Goal: Task Accomplishment & Management: Complete application form

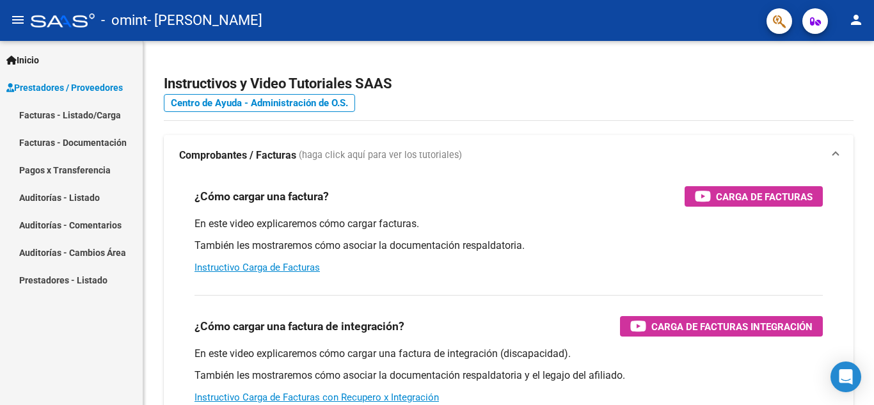
click at [90, 117] on link "Facturas - Listado/Carga" at bounding box center [71, 115] width 143 height 28
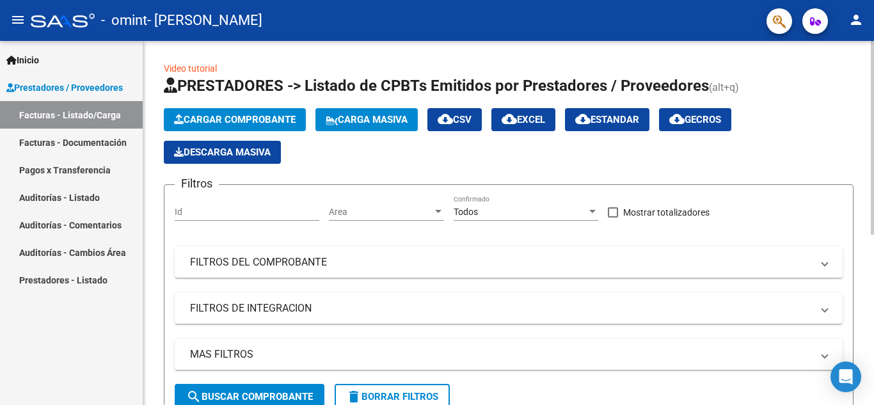
click at [215, 122] on span "Cargar Comprobante" at bounding box center [235, 120] width 122 height 12
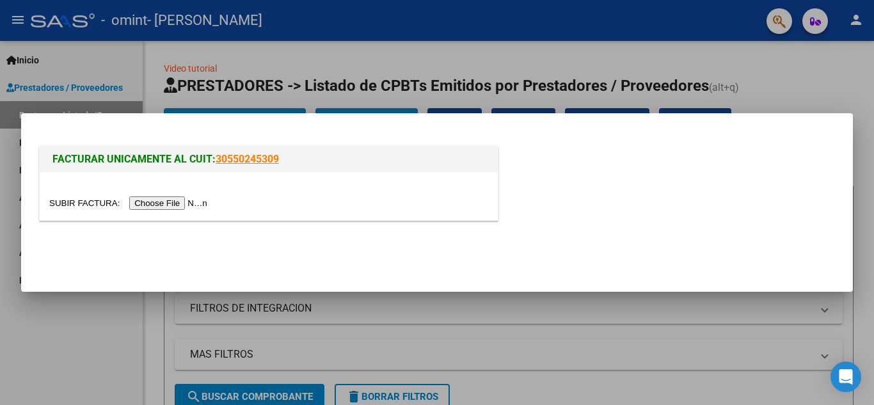
click at [156, 202] on input "file" at bounding box center [130, 202] width 162 height 13
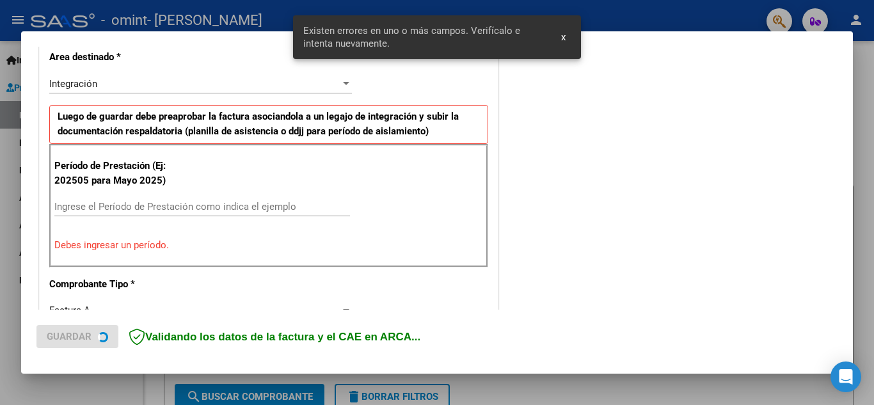
scroll to position [290, 0]
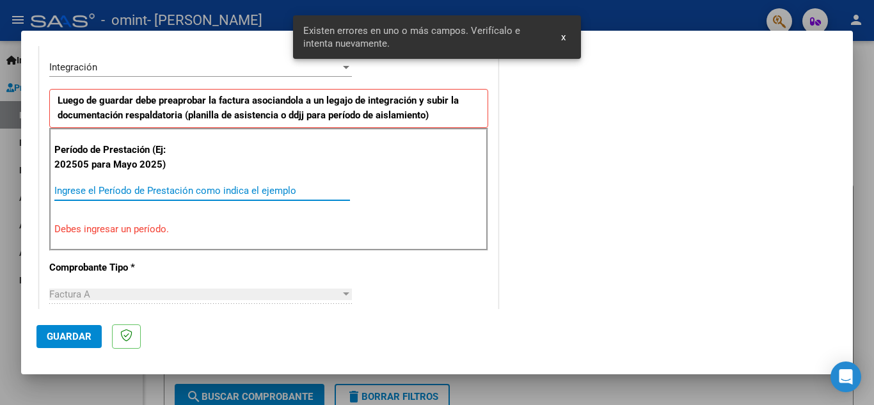
click at [159, 191] on input "Ingrese el Período de Prestación como indica el ejemplo" at bounding box center [202, 191] width 296 height 12
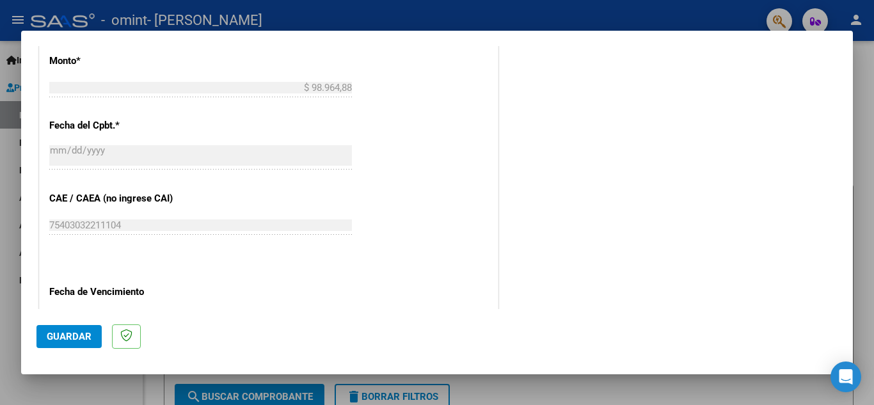
scroll to position [762, 0]
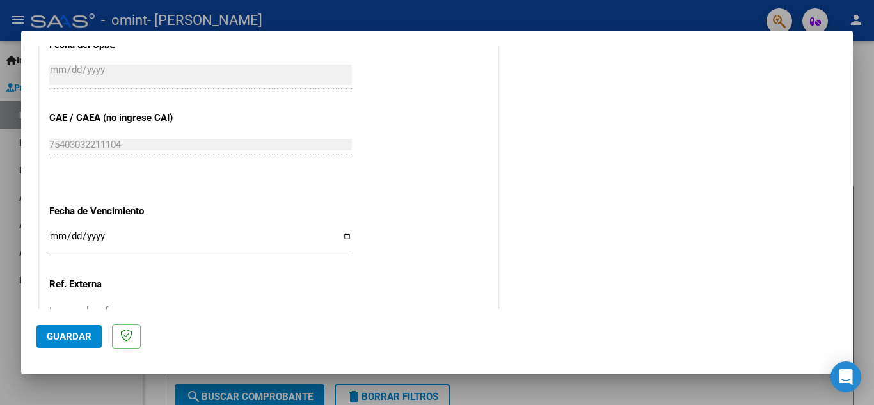
type input "202509"
click at [54, 238] on input "Ingresar la fecha" at bounding box center [200, 241] width 303 height 20
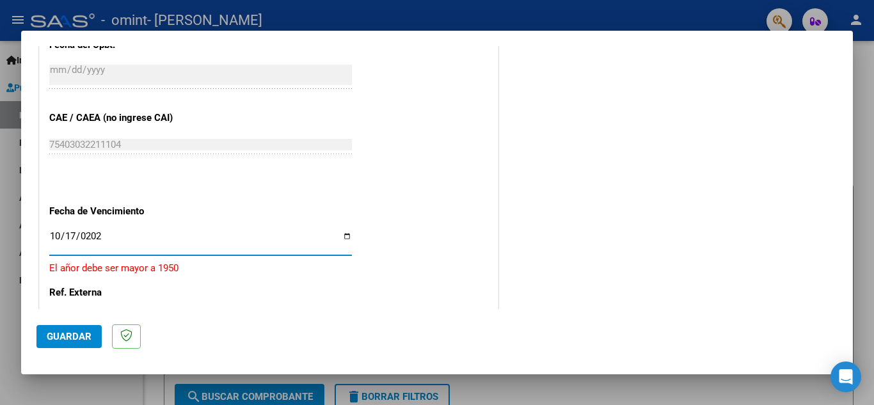
type input "[DATE]"
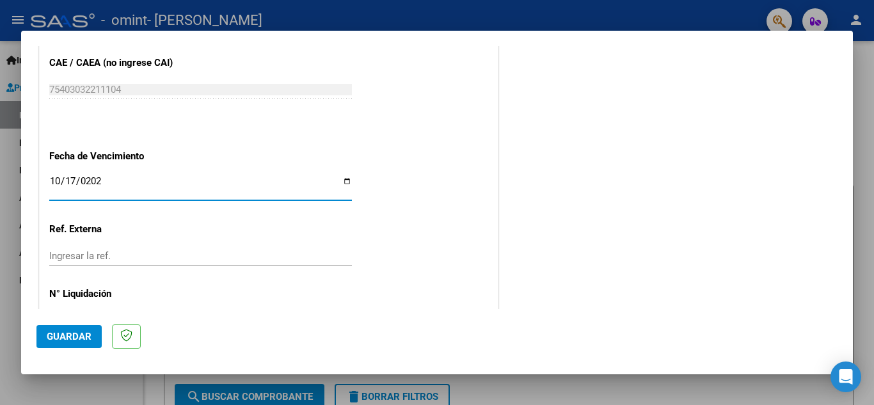
scroll to position [863, 0]
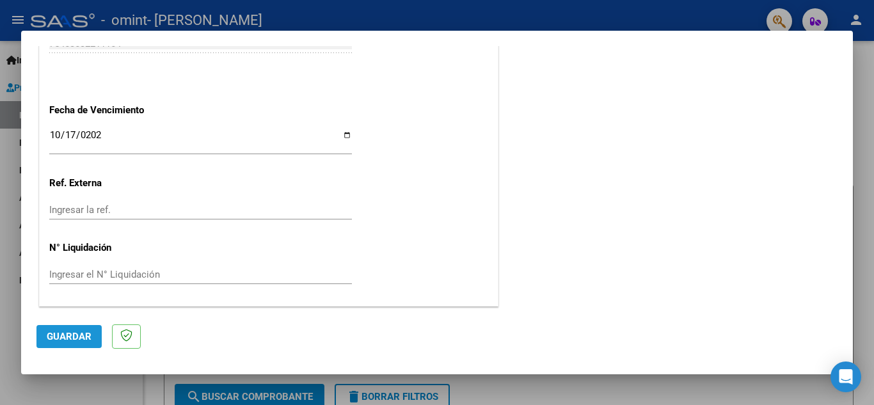
click at [74, 333] on span "Guardar" at bounding box center [69, 337] width 45 height 12
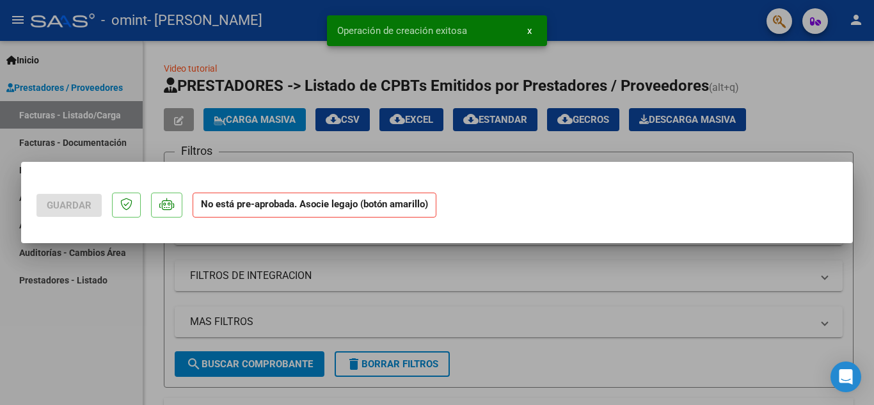
scroll to position [0, 0]
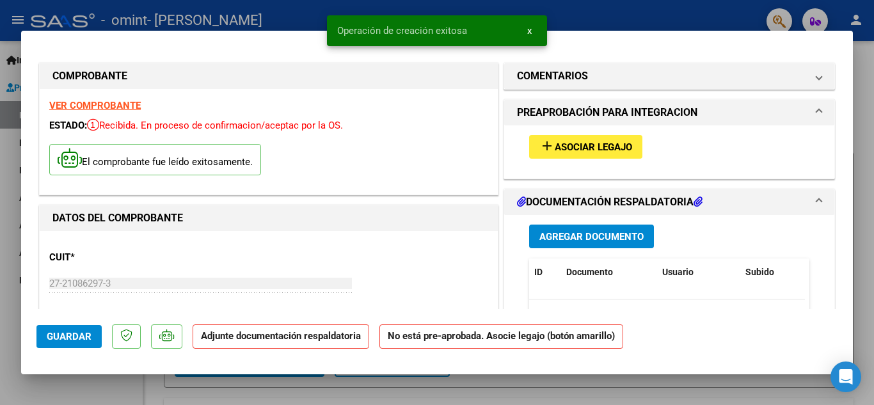
click at [594, 143] on span "Asociar Legajo" at bounding box center [593, 147] width 77 height 12
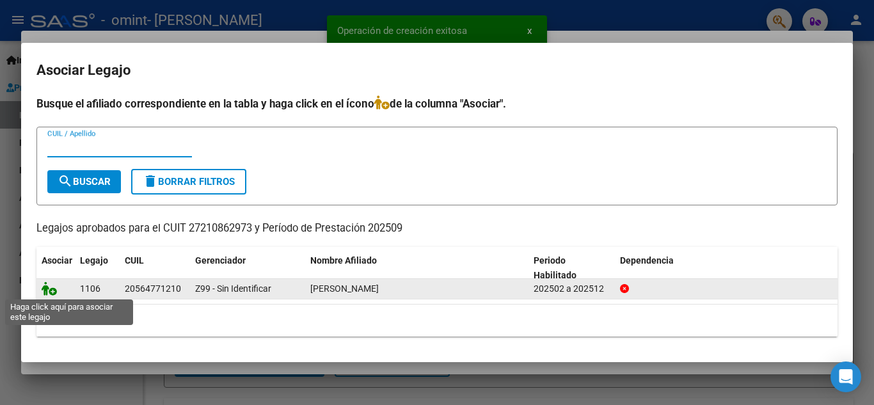
click at [46, 288] on icon at bounding box center [49, 289] width 15 height 14
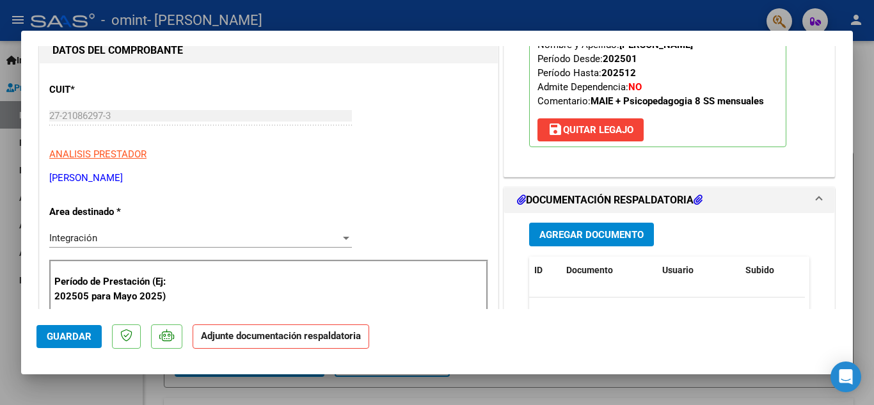
scroll to position [192, 0]
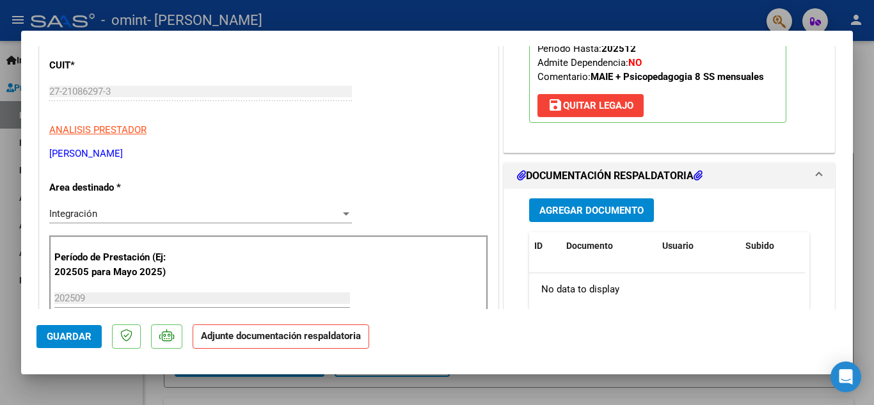
click at [607, 206] on span "Agregar Documento" at bounding box center [591, 211] width 104 height 12
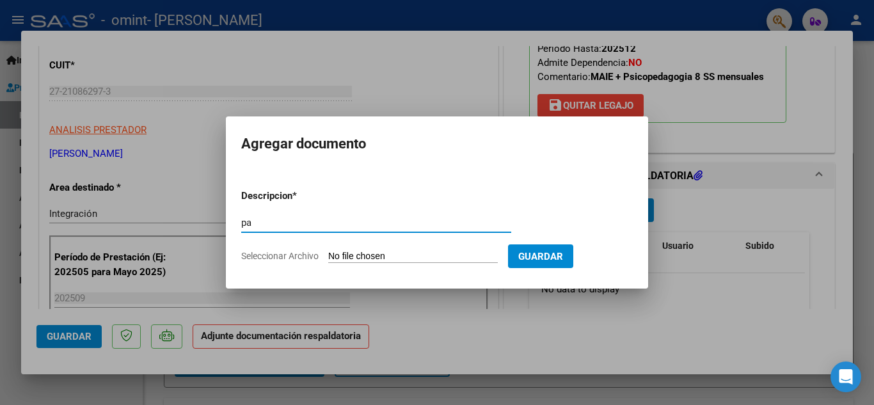
type input "p"
type input "PLANILLA DE ASISTENCIA"
click at [456, 307] on div at bounding box center [437, 202] width 874 height 405
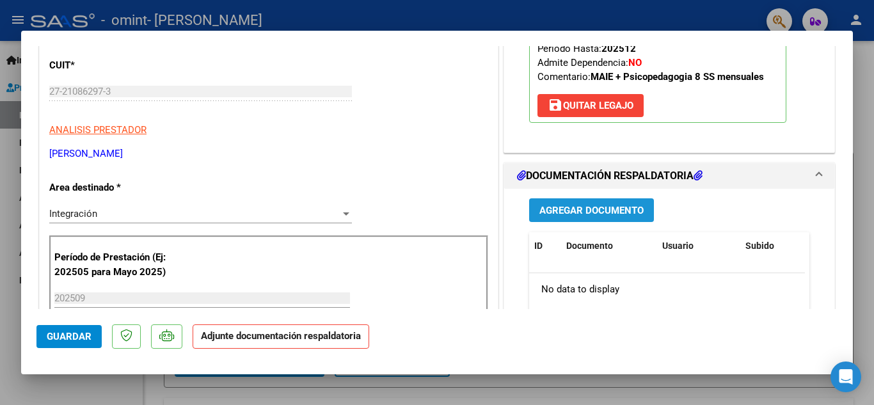
click at [607, 215] on span "Agregar Documento" at bounding box center [591, 211] width 104 height 12
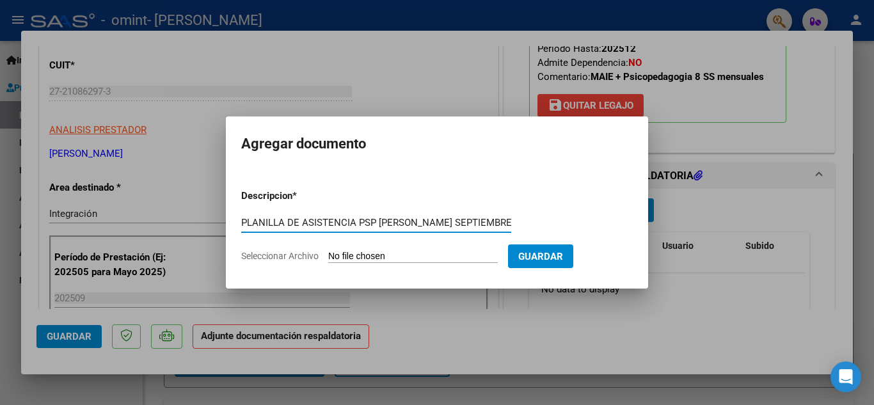
type input "PLANILLA DE ASISTENCIA PSP [PERSON_NAME] SEPTIEMBRE"
click at [454, 246] on form "Descripcion * PLANILLA DE ASISTENCIA PSP [PERSON_NAME] SEPTIEMBRE Escriba aquí …" at bounding box center [437, 225] width 392 height 93
click at [447, 255] on input "Seleccionar Archivo" at bounding box center [413, 257] width 170 height 12
type input "C:\fakepath\ASISTENCIAS PSP [DATE] [PERSON_NAME].pdf"
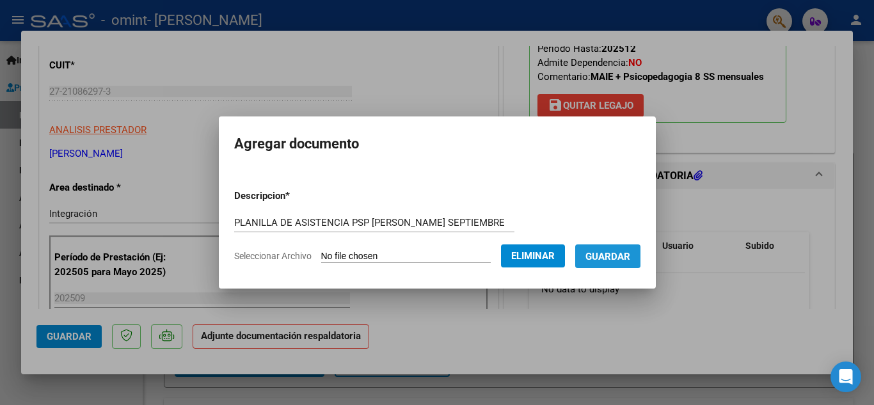
click at [620, 256] on span "Guardar" at bounding box center [607, 257] width 45 height 12
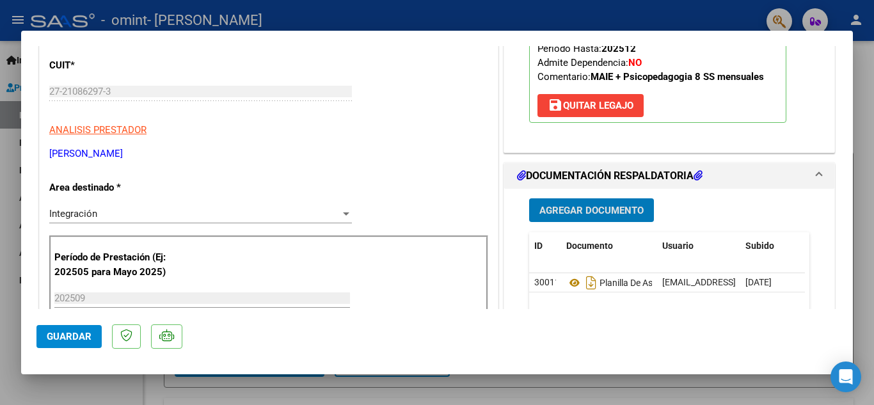
click at [864, 168] on div at bounding box center [437, 202] width 874 height 405
type input "$ 0,00"
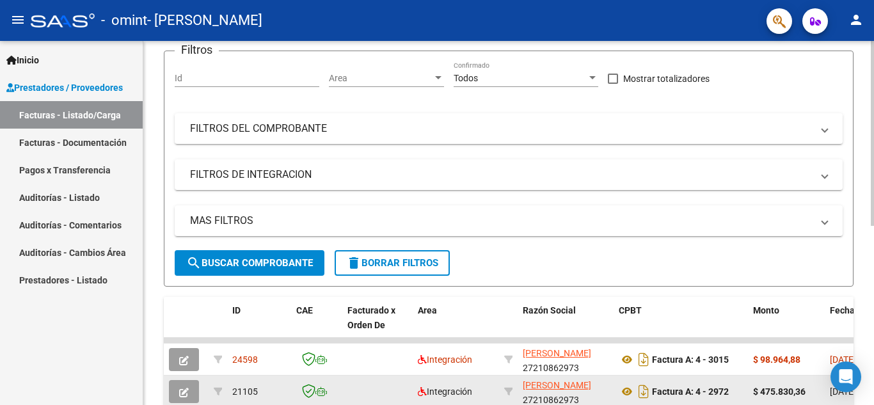
scroll to position [0, 0]
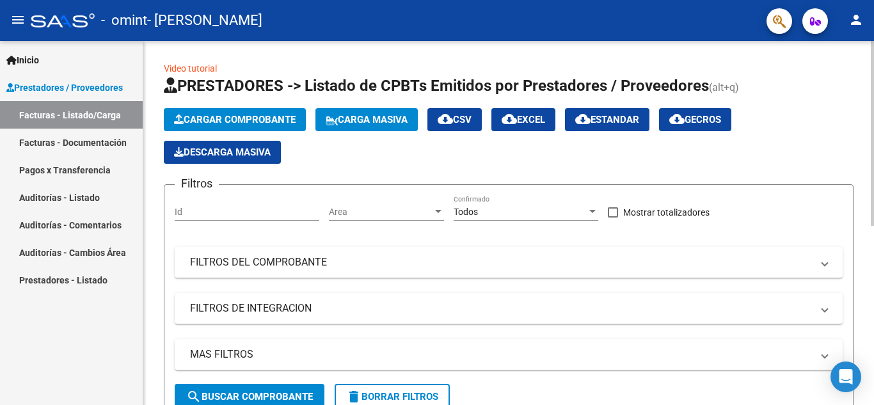
click at [224, 114] on span "Cargar Comprobante" at bounding box center [235, 120] width 122 height 12
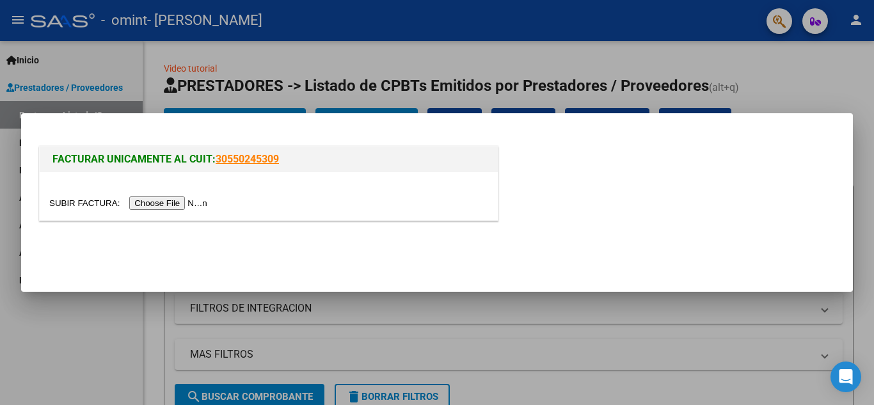
click at [171, 208] on input "file" at bounding box center [130, 202] width 162 height 13
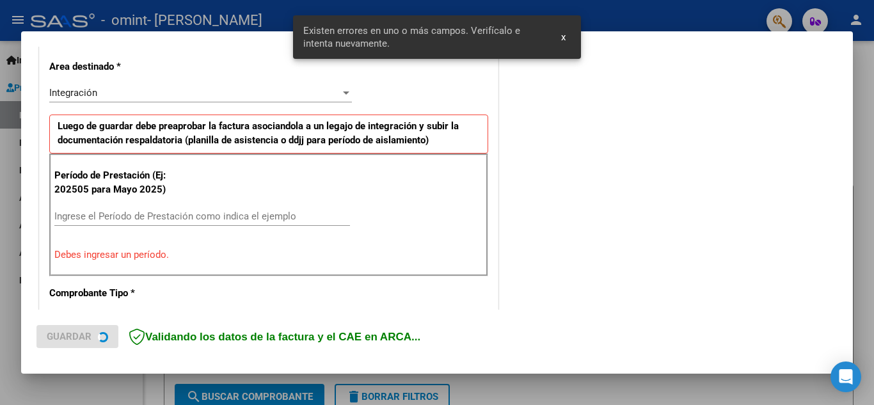
scroll to position [290, 0]
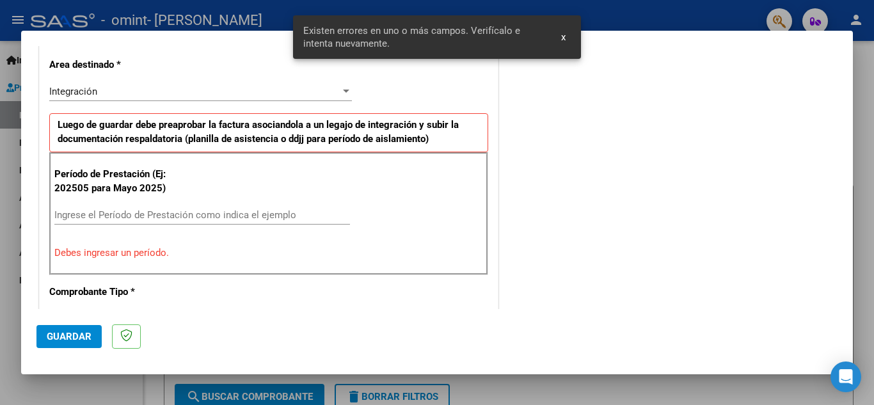
click at [179, 205] on div "Ingrese el Período de Prestación como indica el ejemplo" at bounding box center [202, 214] width 296 height 19
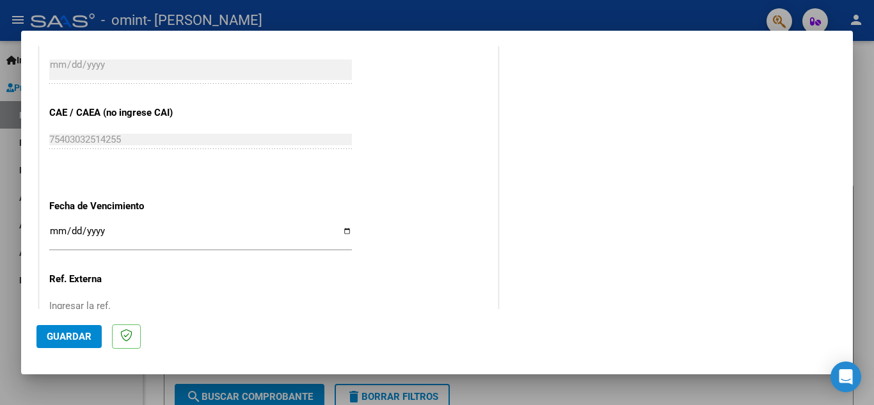
scroll to position [863, 0]
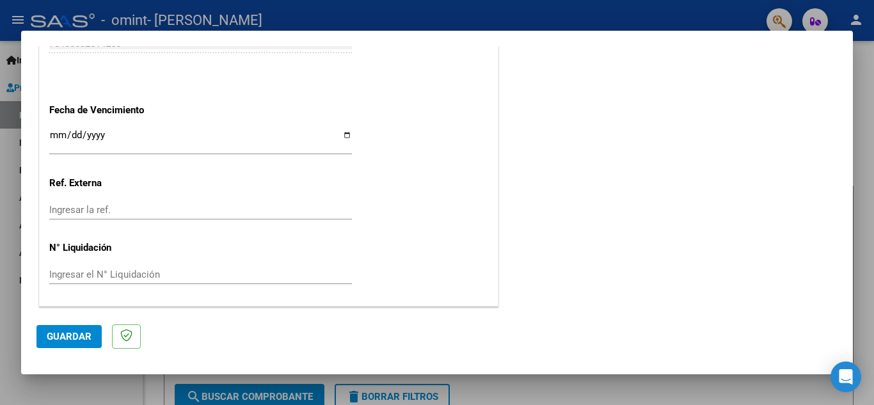
type input "202509"
click at [56, 130] on input "Ingresar la fecha" at bounding box center [200, 140] width 303 height 20
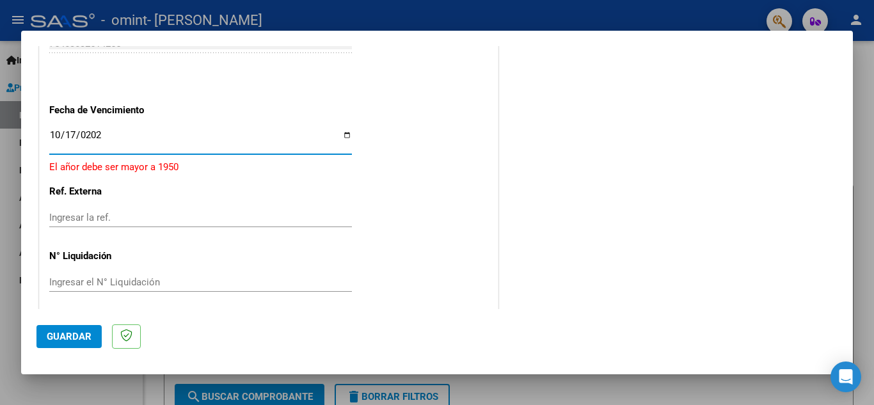
type input "[DATE]"
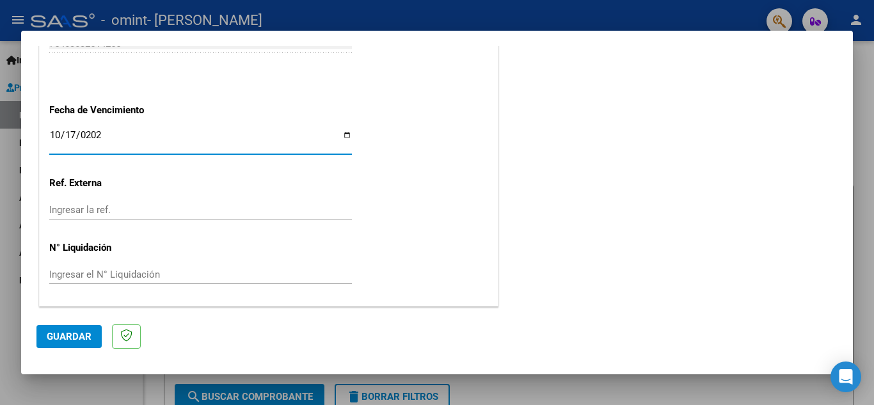
click at [71, 336] on span "Guardar" at bounding box center [69, 337] width 45 height 12
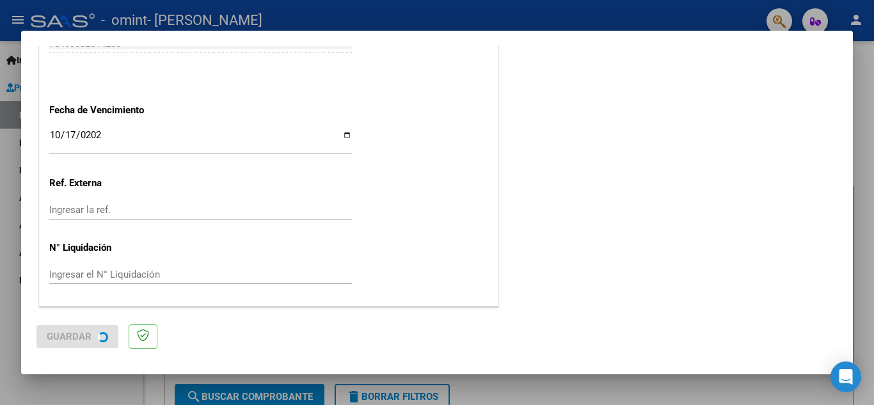
scroll to position [0, 0]
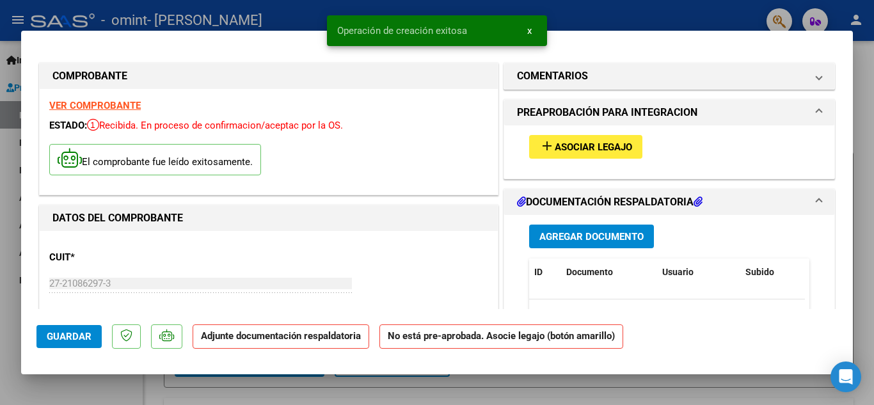
click at [566, 143] on span "Asociar Legajo" at bounding box center [593, 147] width 77 height 12
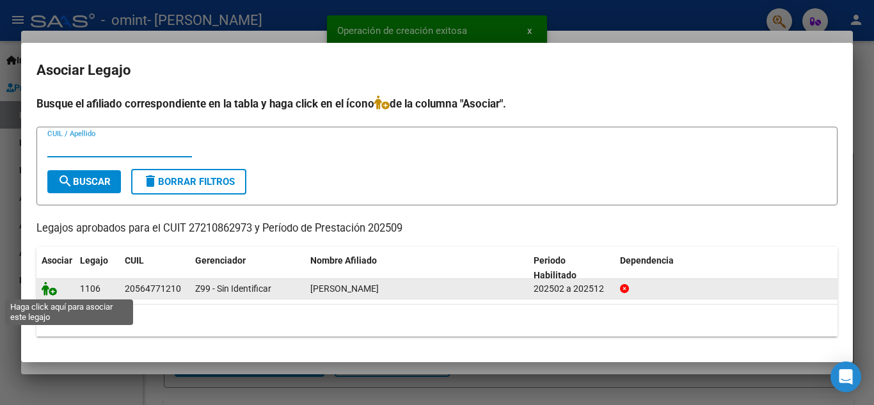
click at [45, 290] on icon at bounding box center [49, 289] width 15 height 14
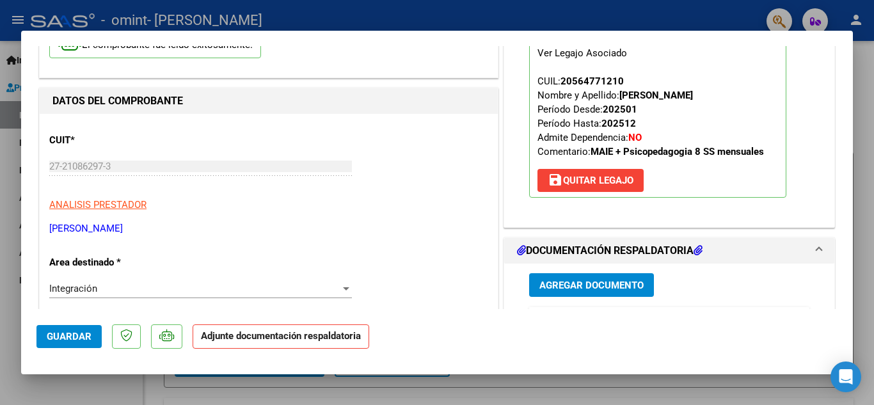
scroll to position [128, 0]
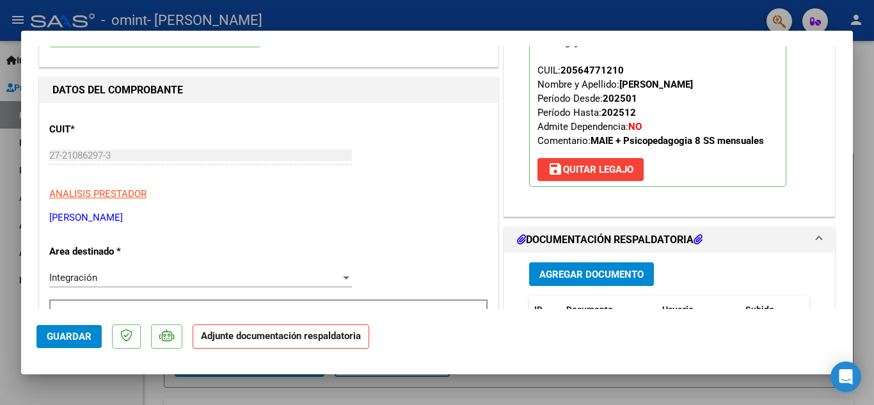
click at [553, 270] on span "Agregar Documento" at bounding box center [591, 275] width 104 height 12
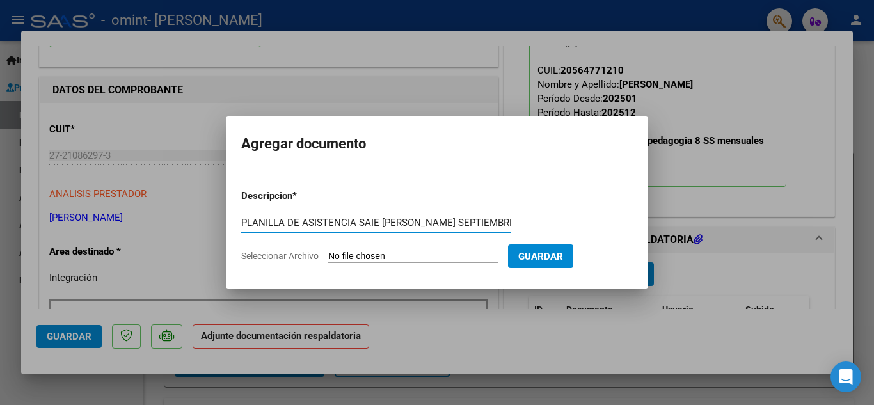
type input "PLANILLA DE ASISTENCIA SAIE [PERSON_NAME] SEPTIEMBRE"
click at [369, 251] on input "Seleccionar Archivo" at bounding box center [413, 257] width 170 height 12
type input "C:\fakepath\ASISTENCIAS SAIE [DATE] [PERSON_NAME].pdf"
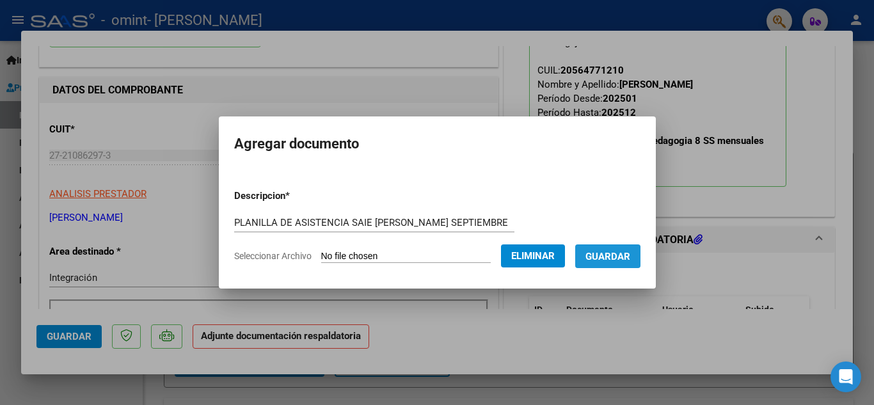
click at [621, 257] on span "Guardar" at bounding box center [607, 257] width 45 height 12
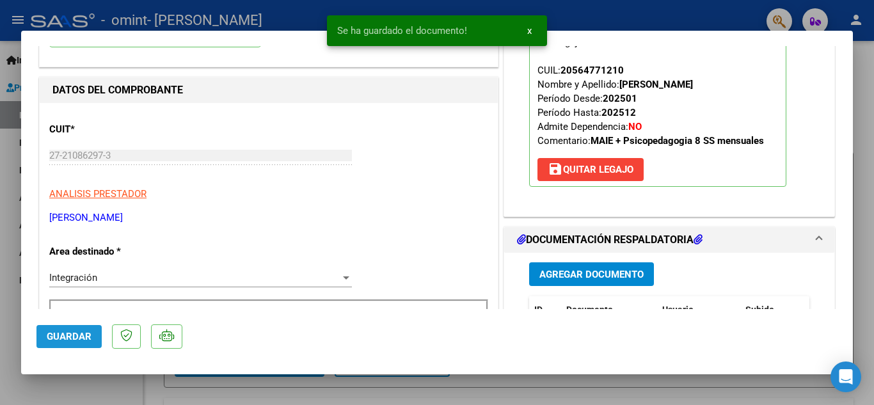
click at [74, 335] on span "Guardar" at bounding box center [69, 337] width 45 height 12
click at [587, 18] on div at bounding box center [437, 202] width 874 height 405
type input "$ 0,00"
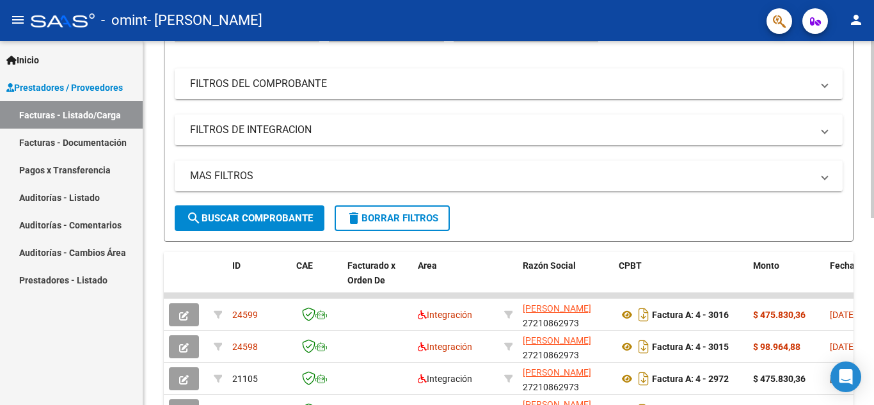
scroll to position [0, 0]
